Goal: Task Accomplishment & Management: Complete application form

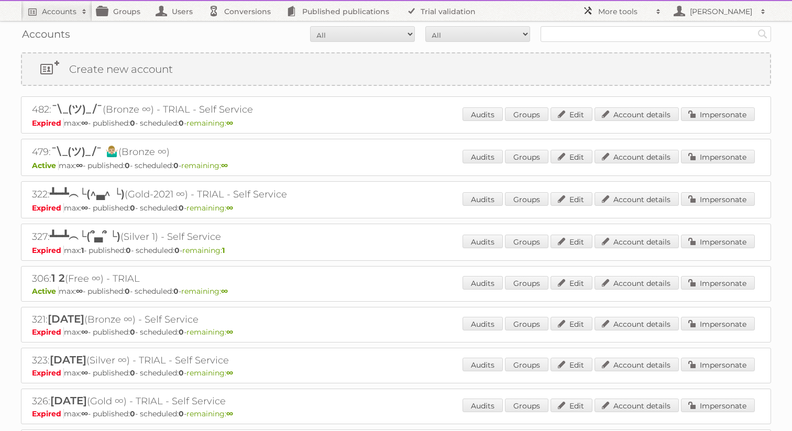
click at [610, 6] on h2 "More tools" at bounding box center [624, 11] width 52 height 10
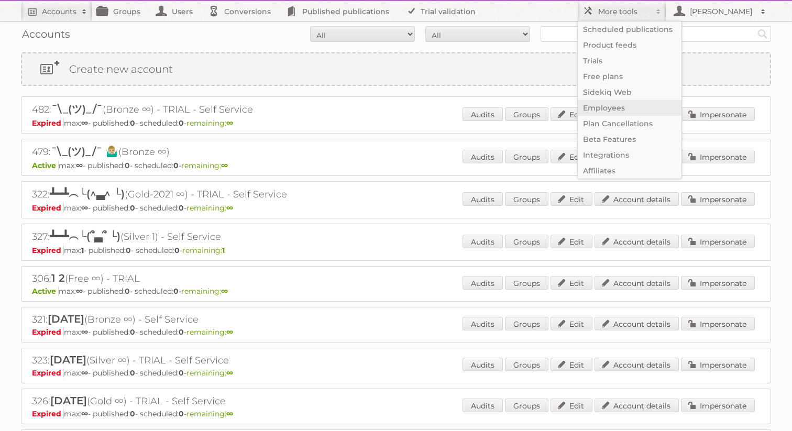
click at [597, 106] on link "Employees" at bounding box center [630, 108] width 104 height 16
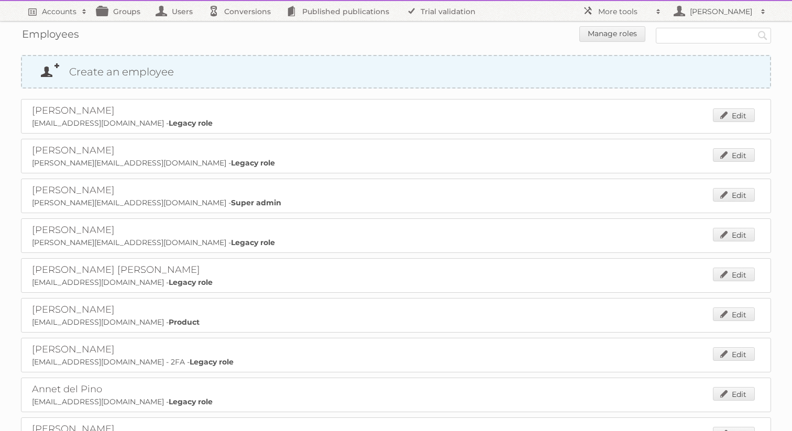
click at [380, 72] on link "Create an employee" at bounding box center [396, 71] width 748 height 31
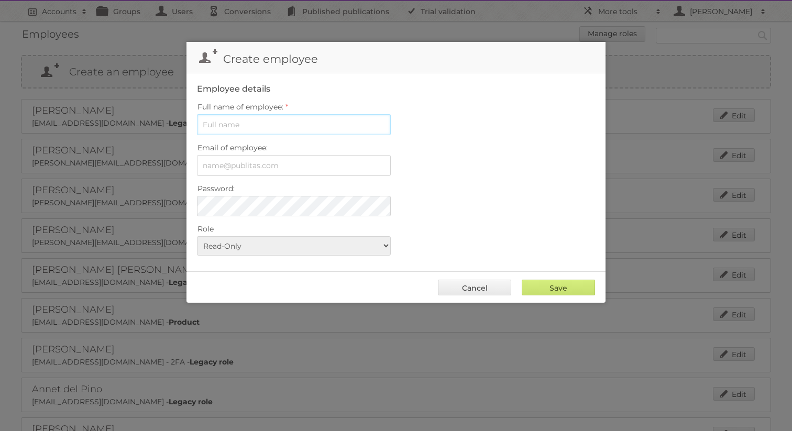
click at [225, 125] on input "Full name of employee:" at bounding box center [294, 124] width 194 height 21
paste input "Yuliya Chatovich"
type input "Yuliya Chatovich"
click at [214, 166] on input "Email of employee:" at bounding box center [294, 165] width 194 height 21
type input "y.chatovich@publitas.com"
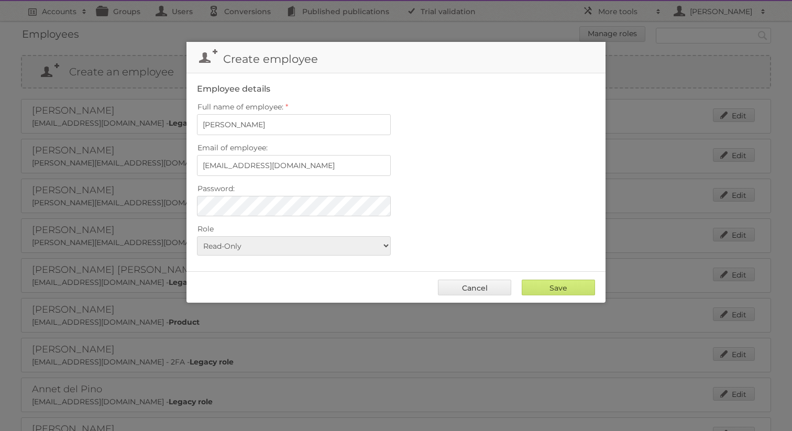
click at [287, 214] on fieldset "Employee details Full name of employee: Yuliya Chatovich Email of employee: y.c…" at bounding box center [396, 172] width 419 height 198
click at [437, 192] on label "Password:" at bounding box center [396, 188] width 398 height 15
click at [336, 243] on select "Read-Only Legacy role Product Services Super admin" at bounding box center [294, 245] width 194 height 19
select select "product"
click at [197, 236] on select "Read-Only Legacy role Product Services Super admin" at bounding box center [294, 245] width 194 height 19
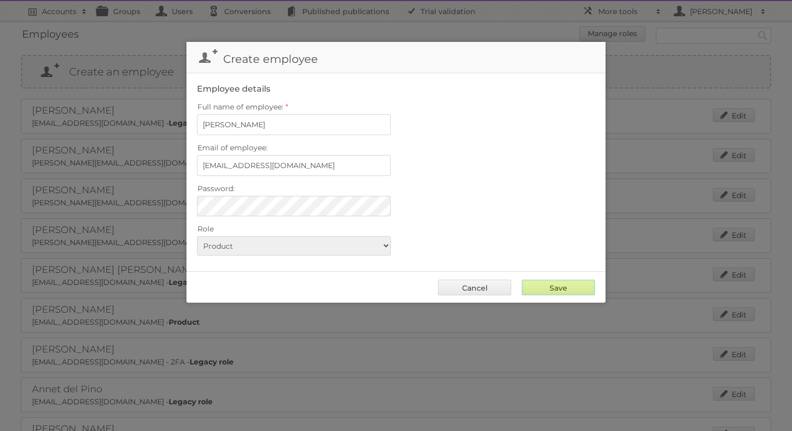
click at [552, 290] on input "Save" at bounding box center [558, 288] width 73 height 16
type input "..."
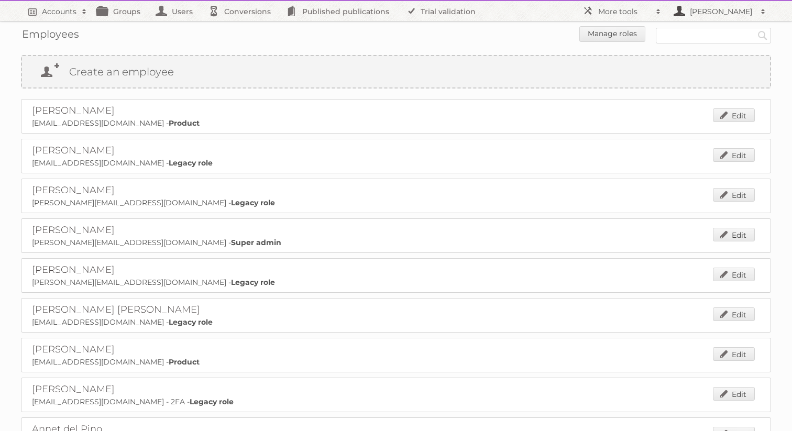
click at [698, 6] on h2 "[PERSON_NAME]" at bounding box center [721, 11] width 68 height 10
click at [699, 45] on link "Sign out" at bounding box center [719, 45] width 104 height 16
